Goal: Information Seeking & Learning: Learn about a topic

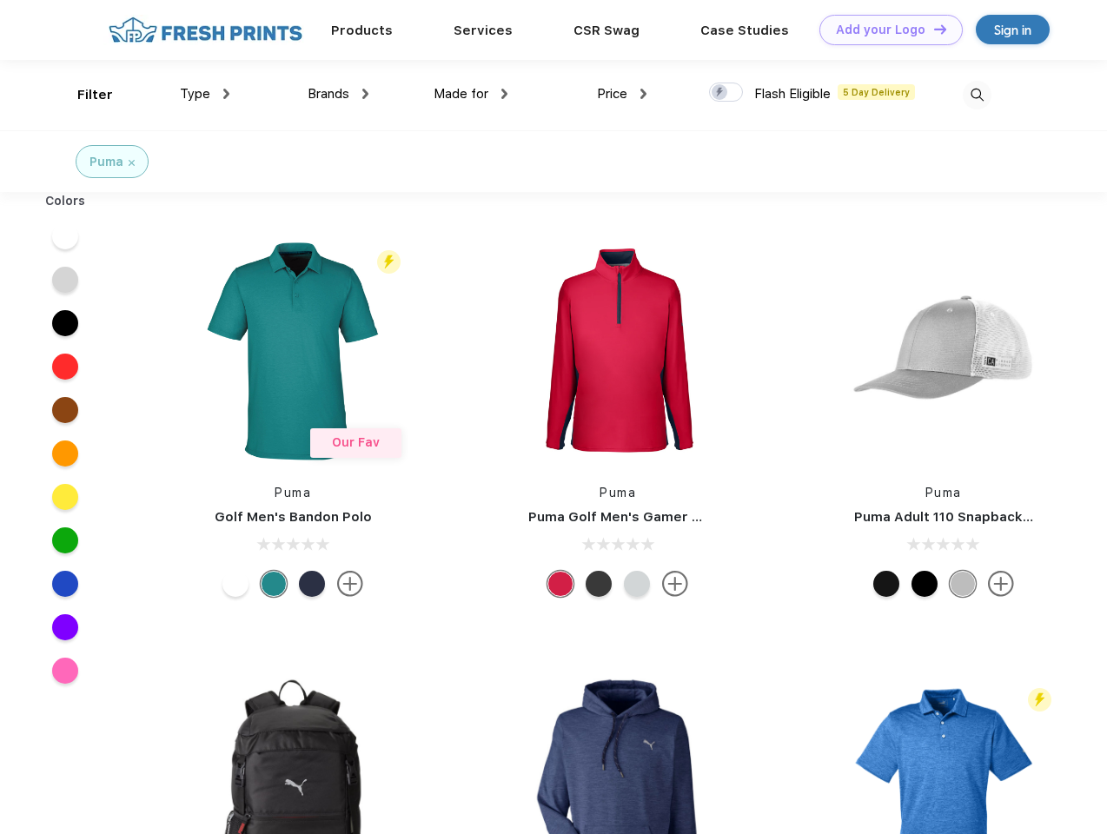
click at [885, 30] on link "Add your Logo Design Tool" at bounding box center [890, 30] width 143 height 30
click at [0, 0] on div "Design Tool" at bounding box center [0, 0] width 0 height 0
click at [932, 29] on link "Add your Logo Design Tool" at bounding box center [890, 30] width 143 height 30
click at [83, 95] on div "Filter" at bounding box center [95, 95] width 36 height 20
click at [205, 94] on span "Type" at bounding box center [195, 94] width 30 height 16
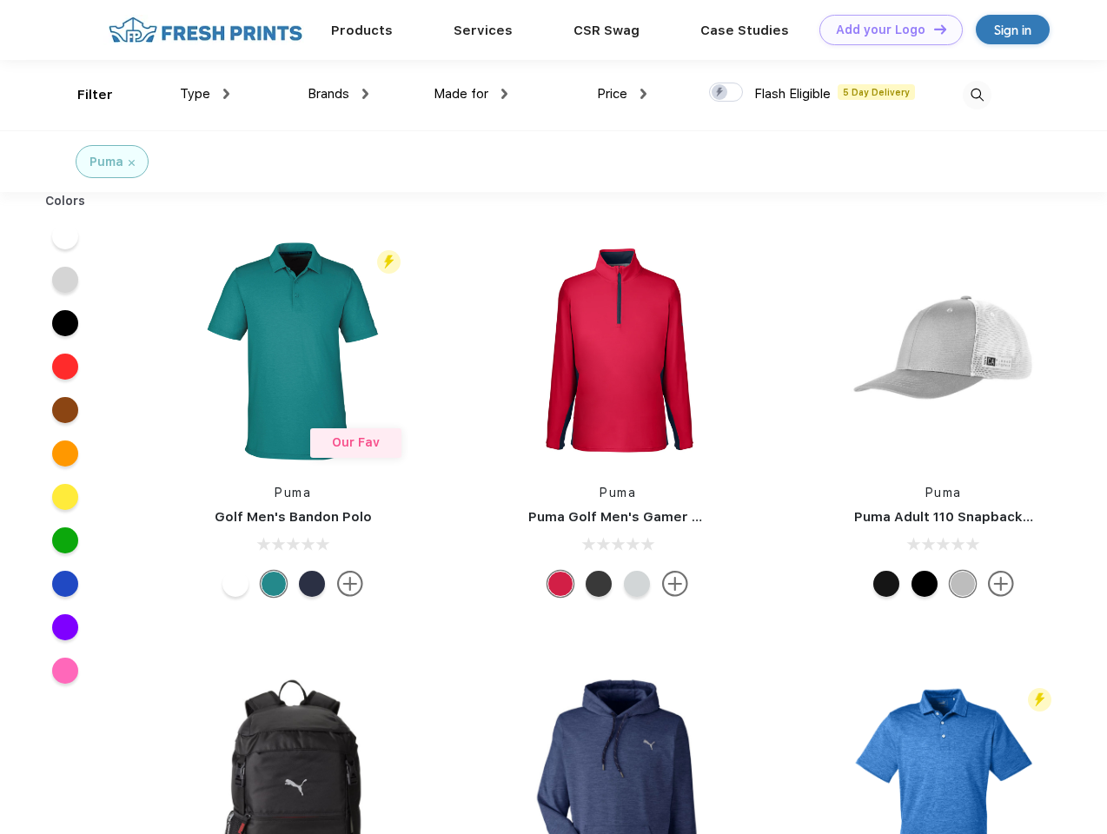
click at [338, 94] on span "Brands" at bounding box center [329, 94] width 42 height 16
click at [471, 94] on span "Made for" at bounding box center [461, 94] width 55 height 16
click at [622, 94] on span "Price" at bounding box center [612, 94] width 30 height 16
click at [726, 93] on div at bounding box center [726, 92] width 34 height 19
click at [720, 93] on input "checkbox" at bounding box center [714, 87] width 11 height 11
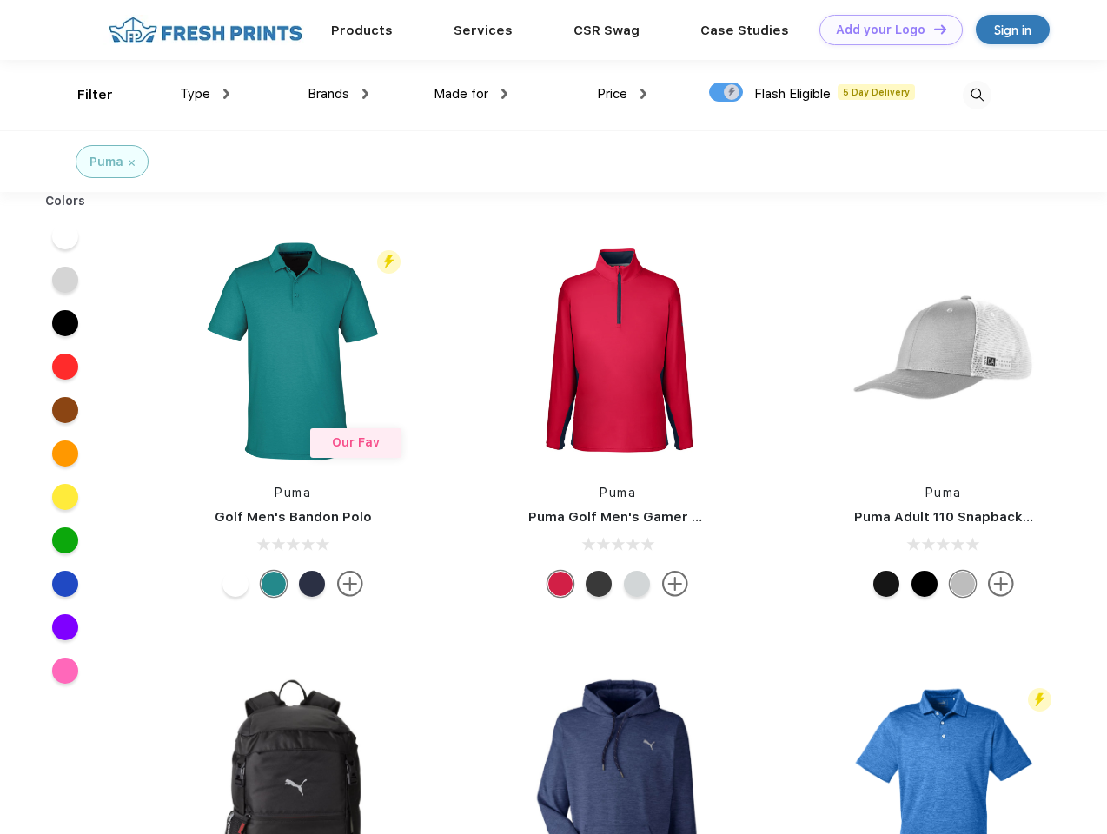
click at [977, 95] on img at bounding box center [977, 95] width 29 height 29
